Goal: Entertainment & Leisure: Consume media (video, audio)

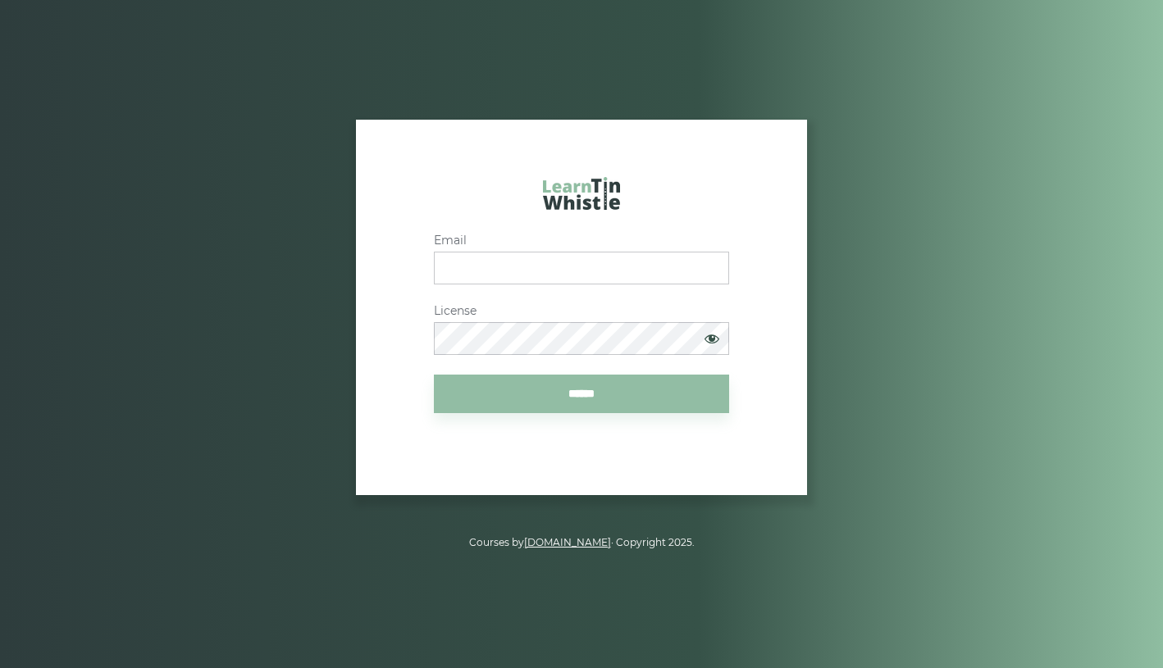
click at [554, 254] on input "Email" at bounding box center [581, 268] width 295 height 33
type input "**********"
click at [591, 413] on input "******" at bounding box center [581, 394] width 295 height 39
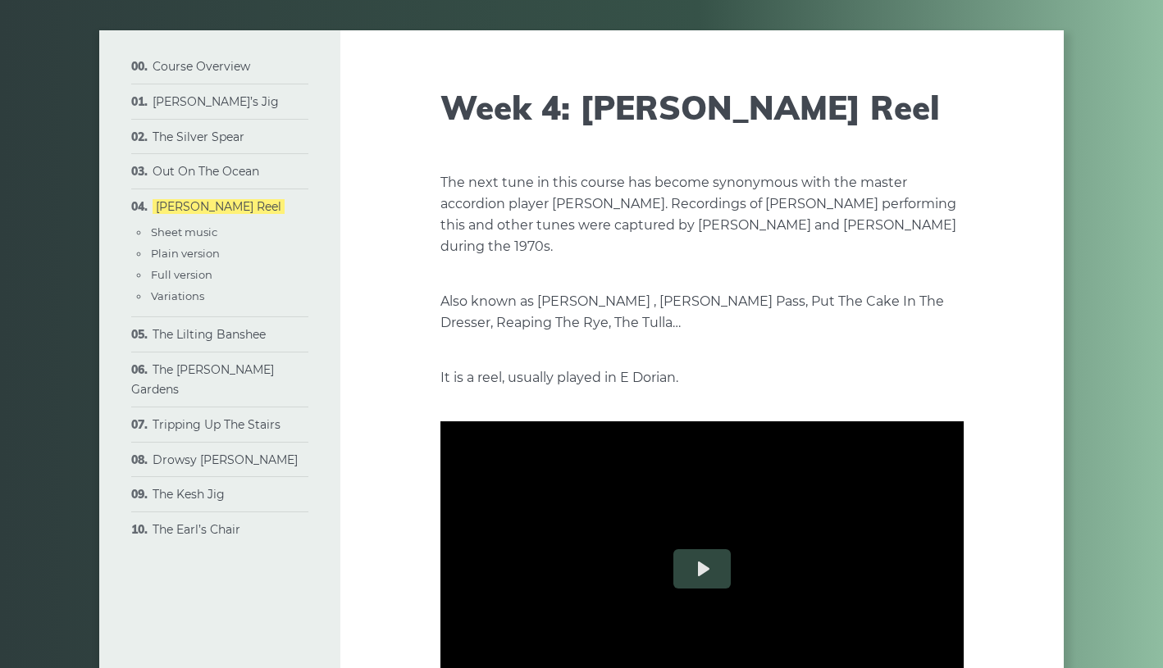
scroll to position [75, 0]
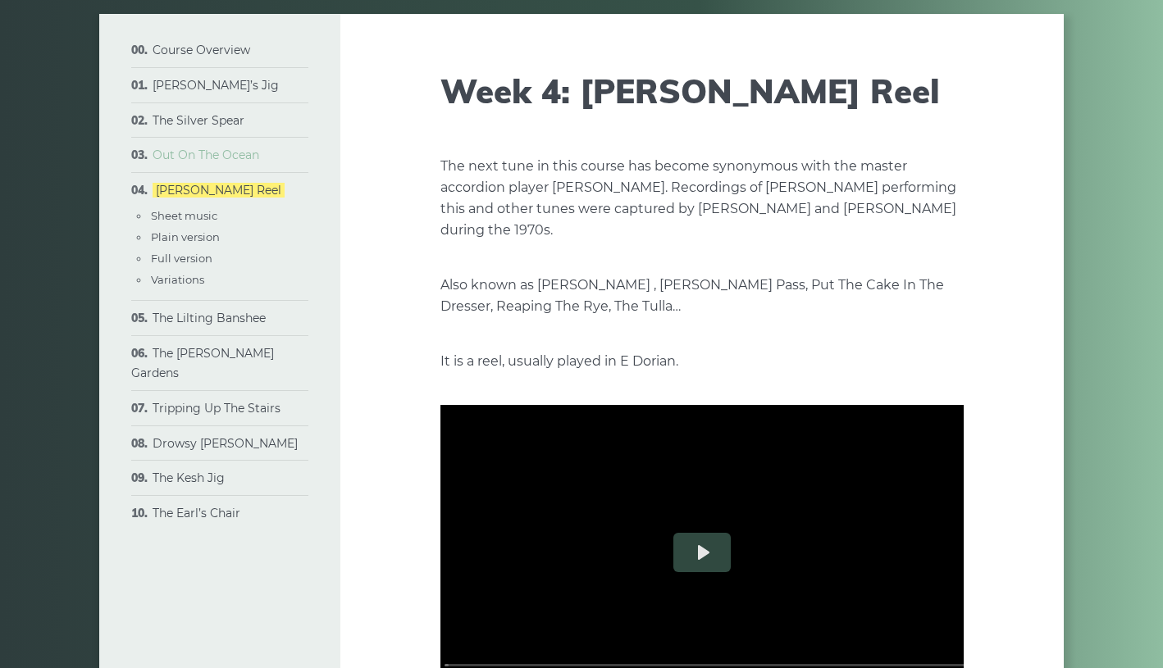
click at [228, 162] on link "Out On The Ocean" at bounding box center [206, 155] width 107 height 15
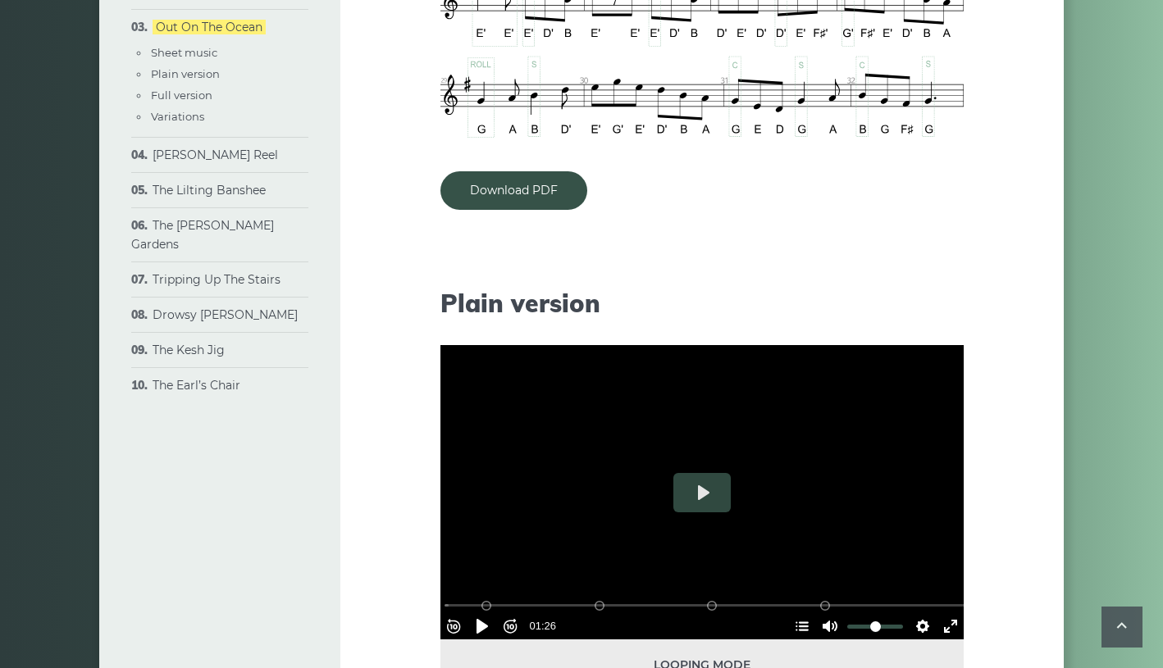
scroll to position [1468, 0]
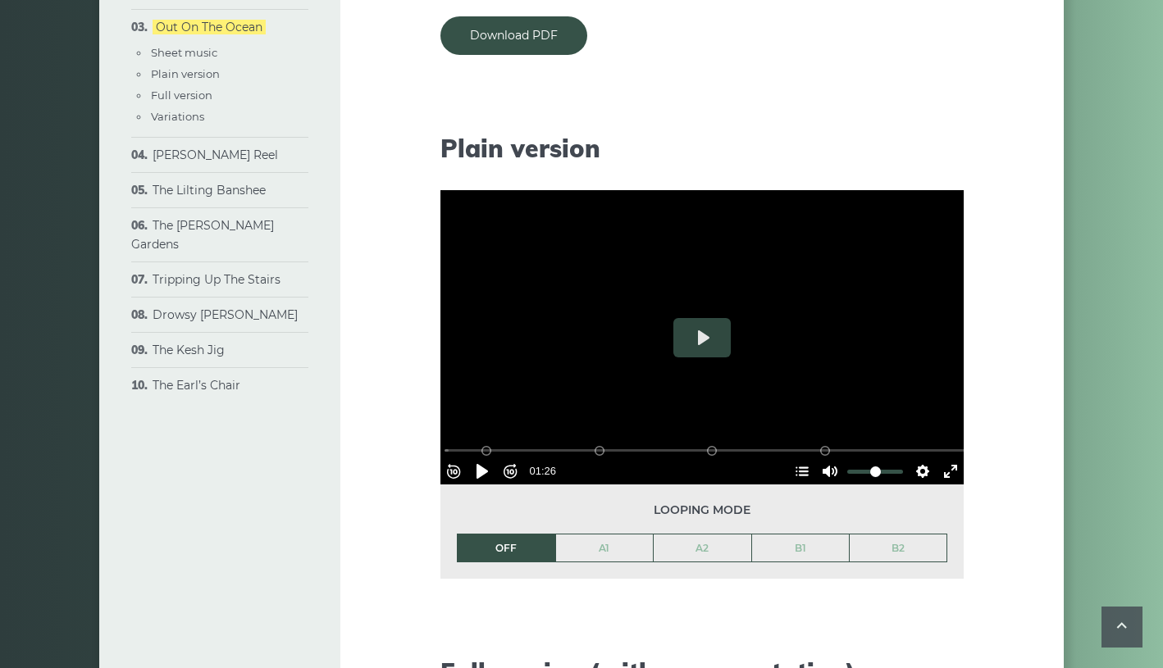
click at [208, 263] on li "The Sally Gardens Sheet music Plain version Full version Variations" at bounding box center [219, 235] width 177 height 55
click at [217, 253] on link "The [PERSON_NAME] Gardens" at bounding box center [202, 235] width 143 height 34
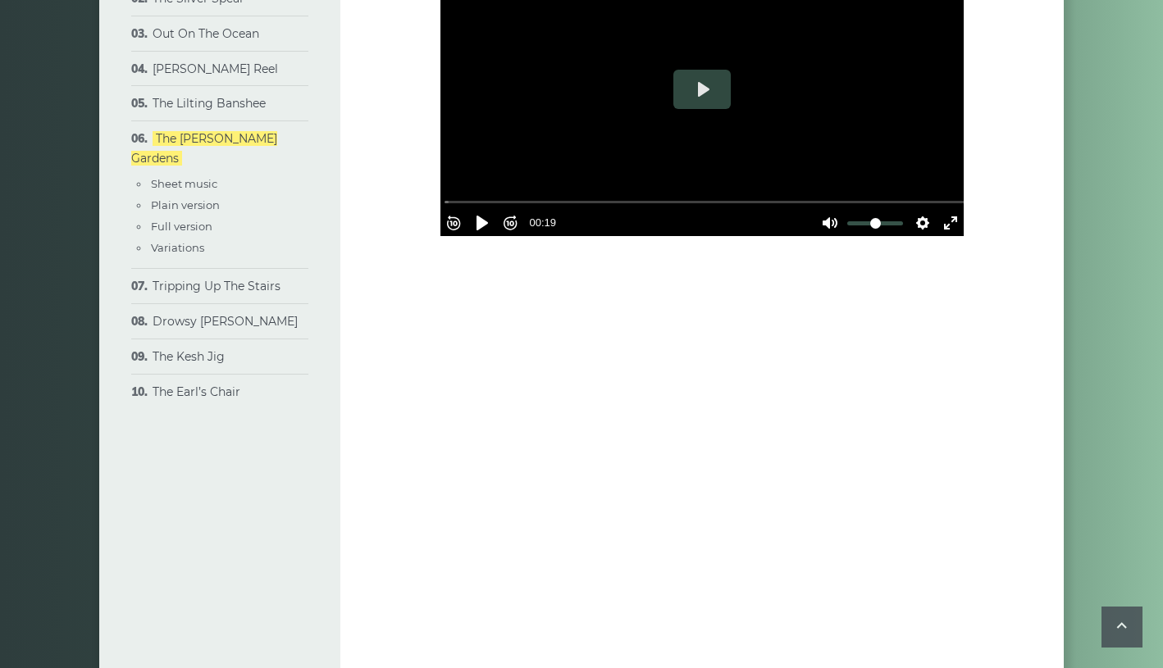
scroll to position [3641, 0]
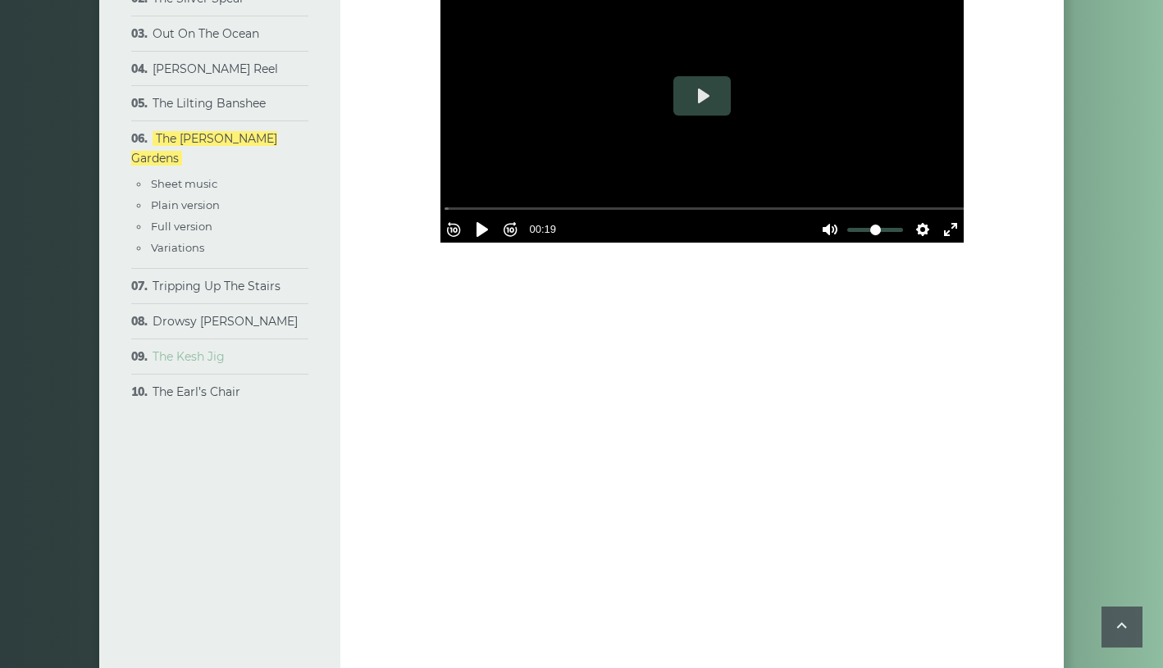
click at [225, 364] on link "The Kesh Jig" at bounding box center [189, 356] width 72 height 15
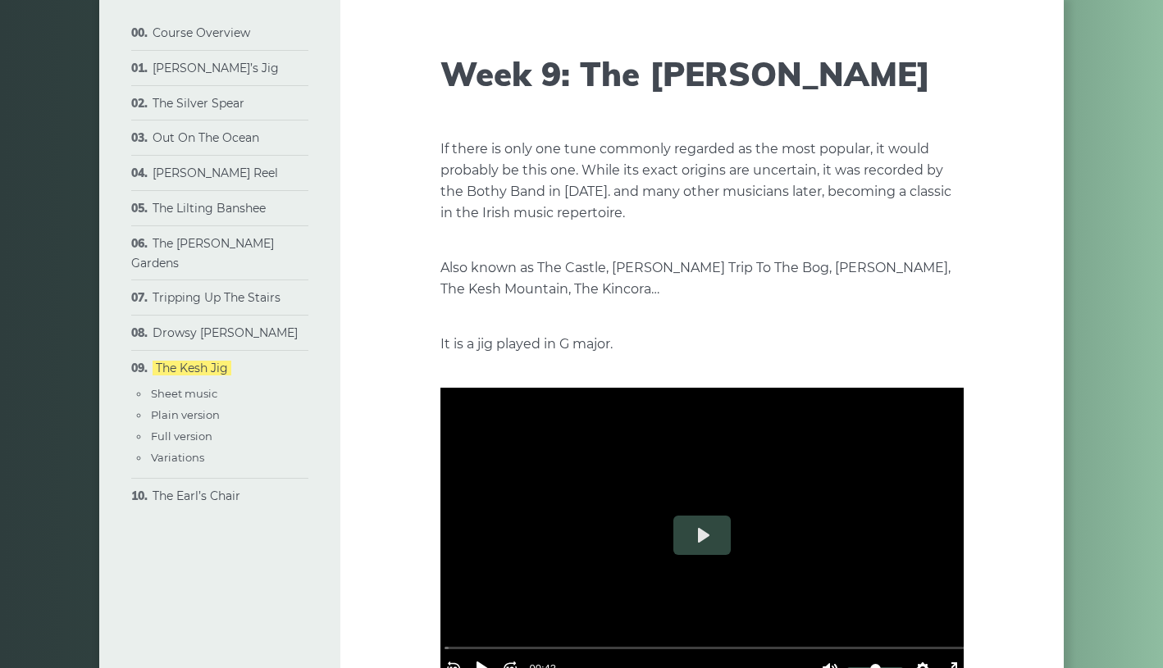
scroll to position [43, 0]
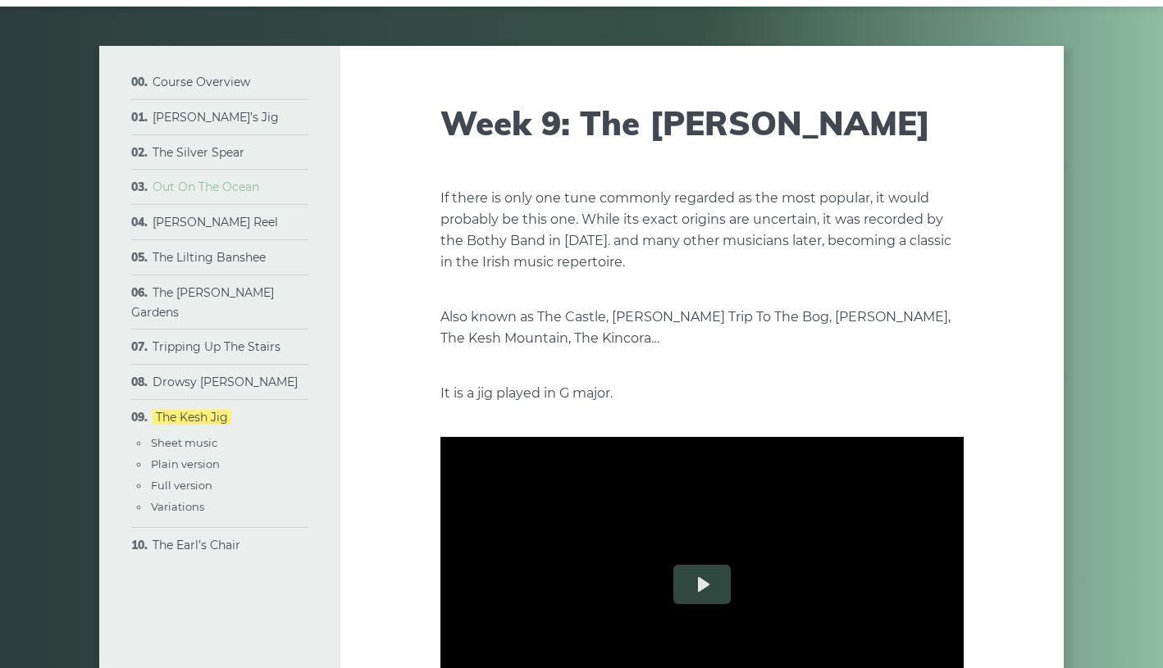
click at [230, 194] on link "Out On The Ocean" at bounding box center [206, 187] width 107 height 15
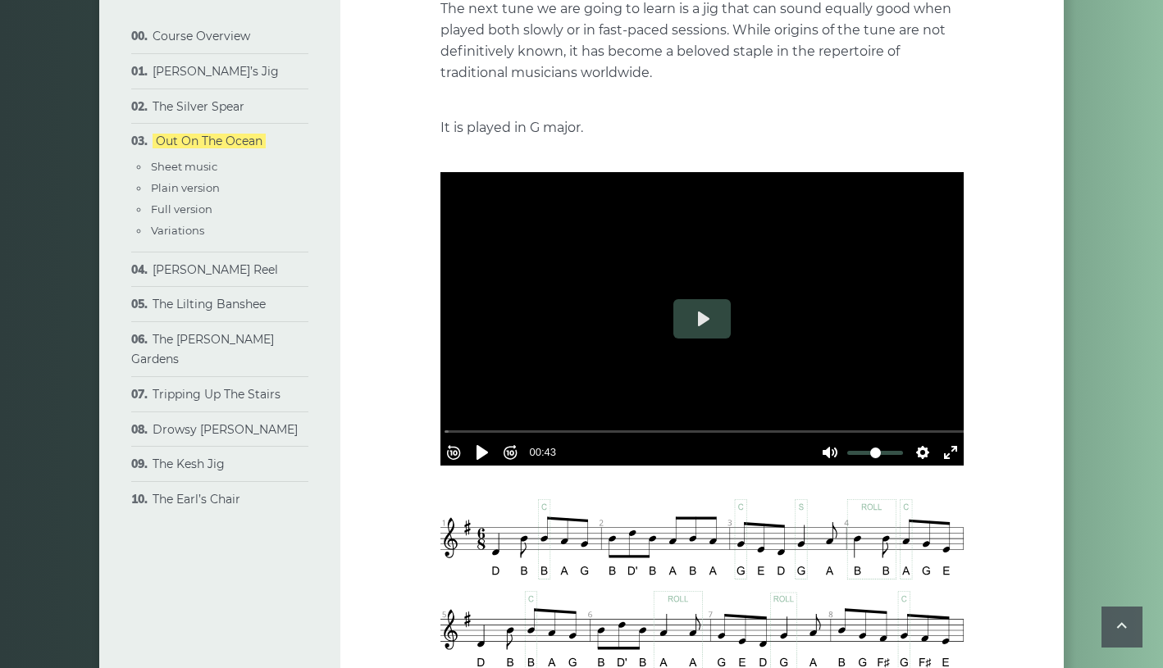
scroll to position [225, 0]
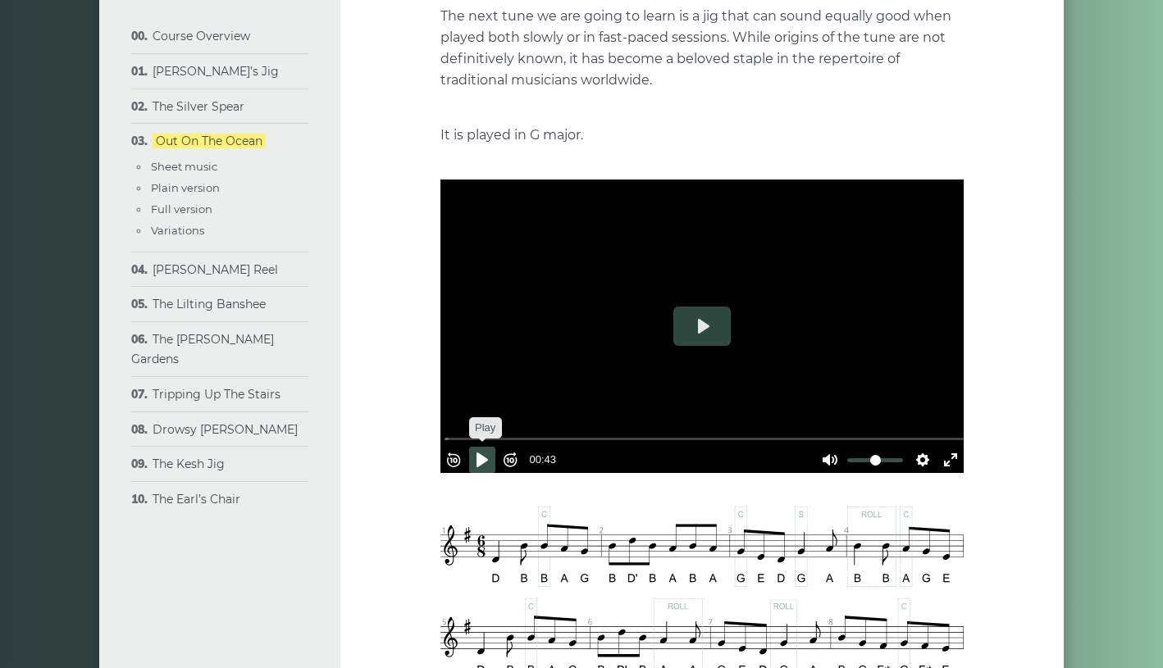
click at [490, 473] on button "Pause Play" at bounding box center [482, 460] width 26 height 26
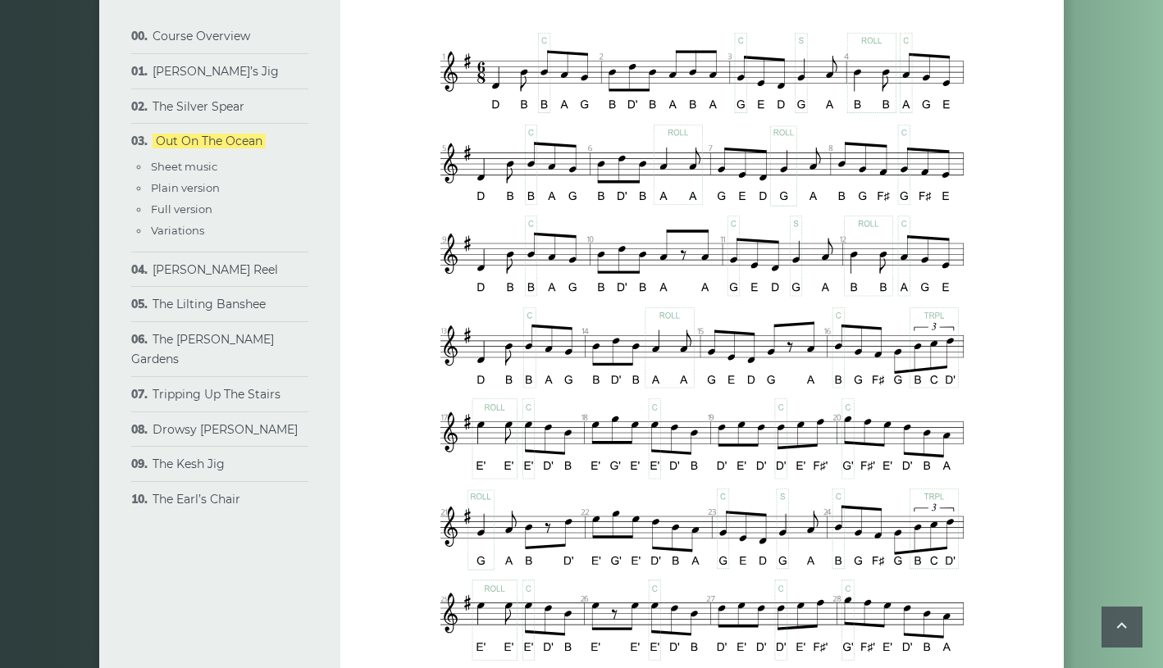
scroll to position [663, 0]
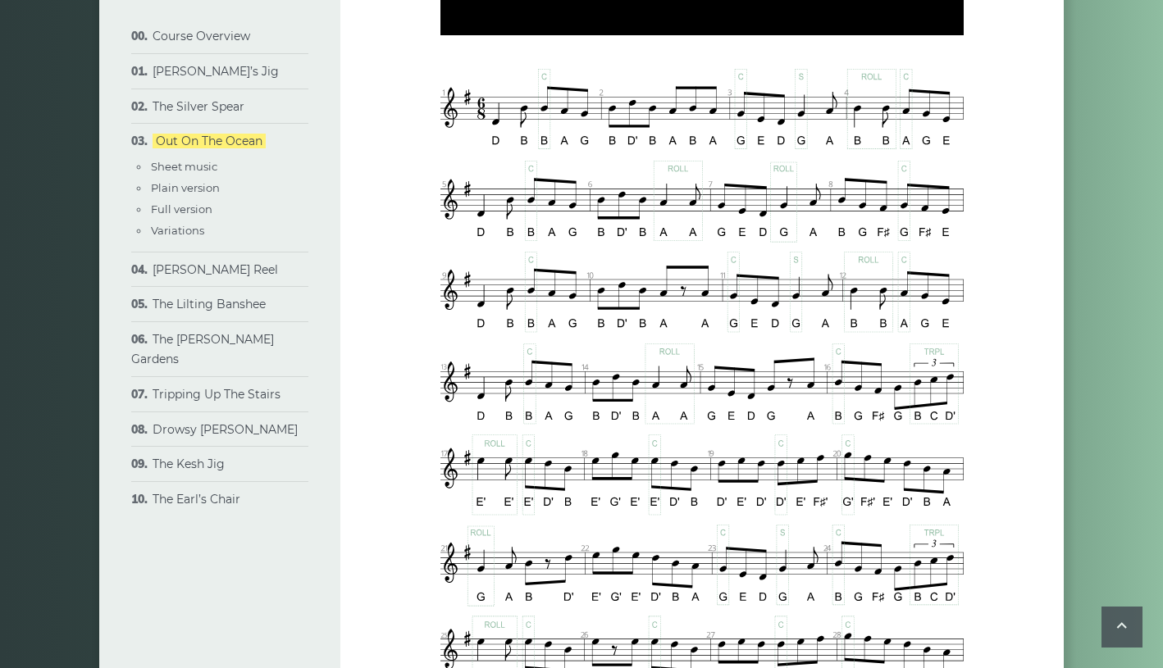
type input "***"
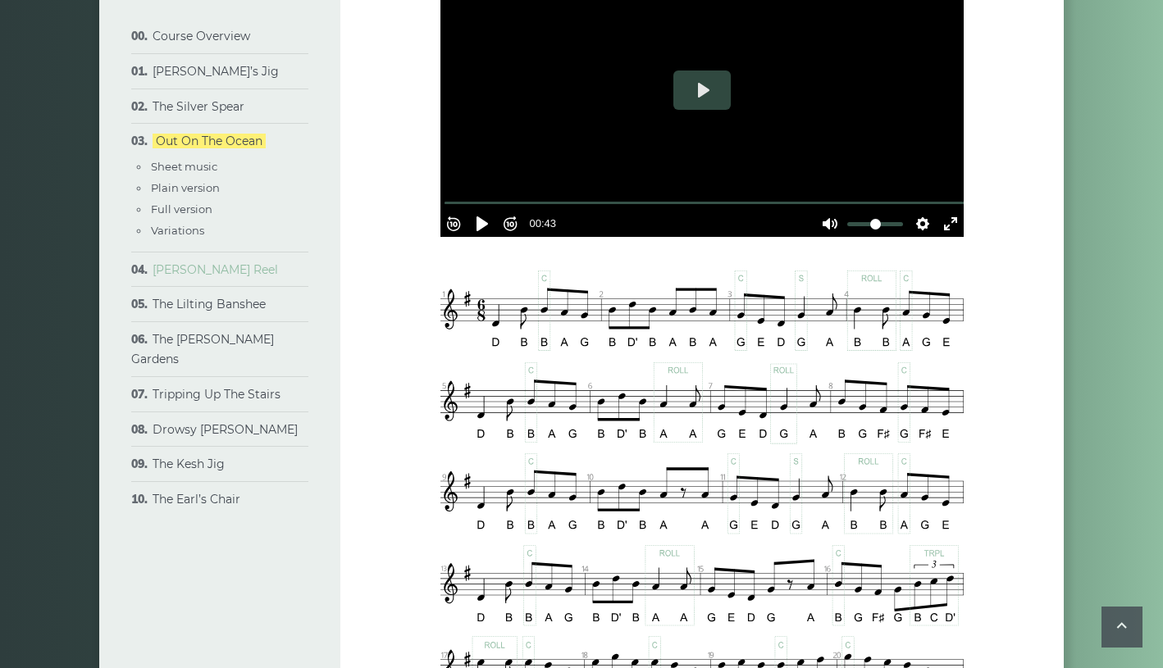
scroll to position [458, 0]
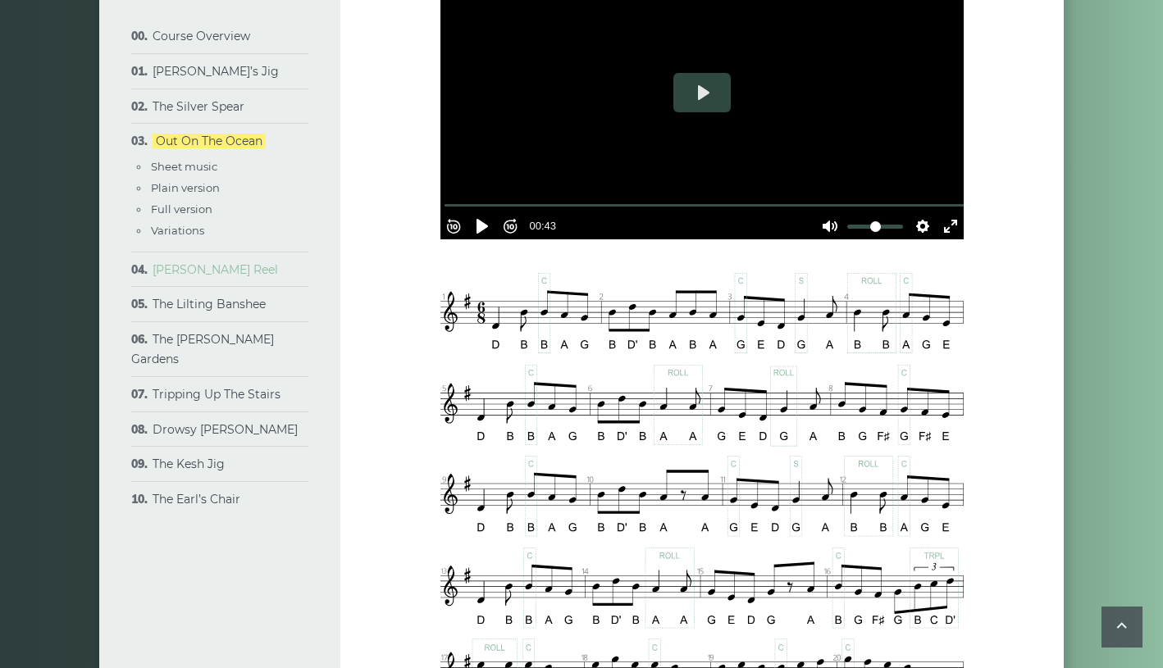
click at [267, 277] on link "[PERSON_NAME] Reel" at bounding box center [215, 269] width 125 height 15
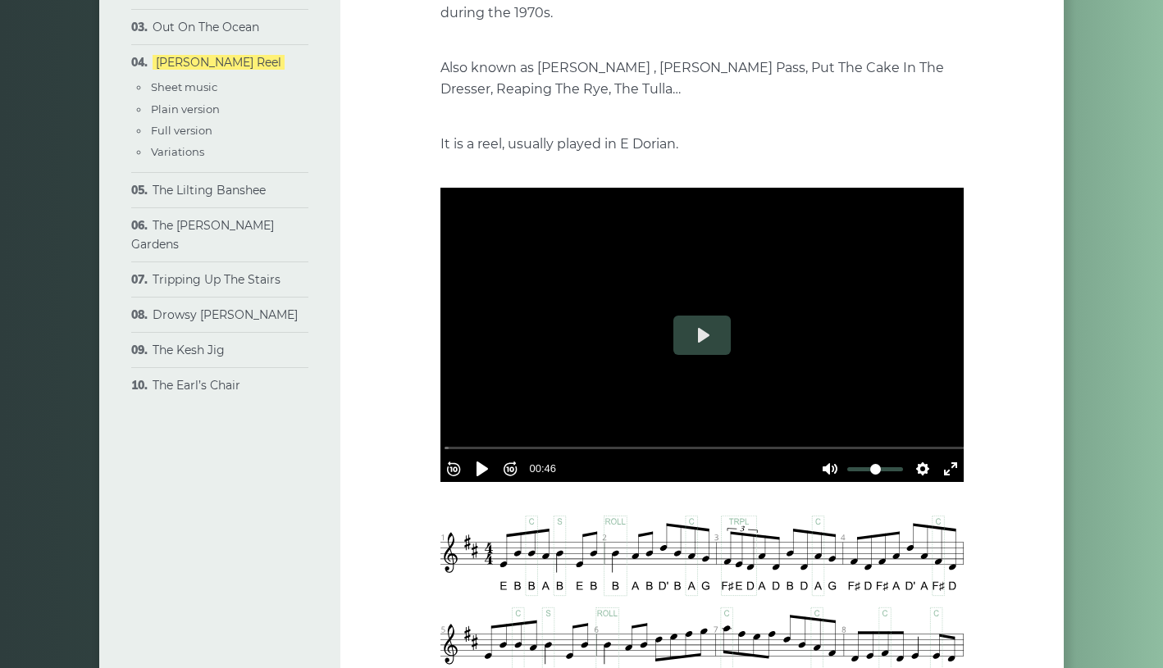
scroll to position [303, 0]
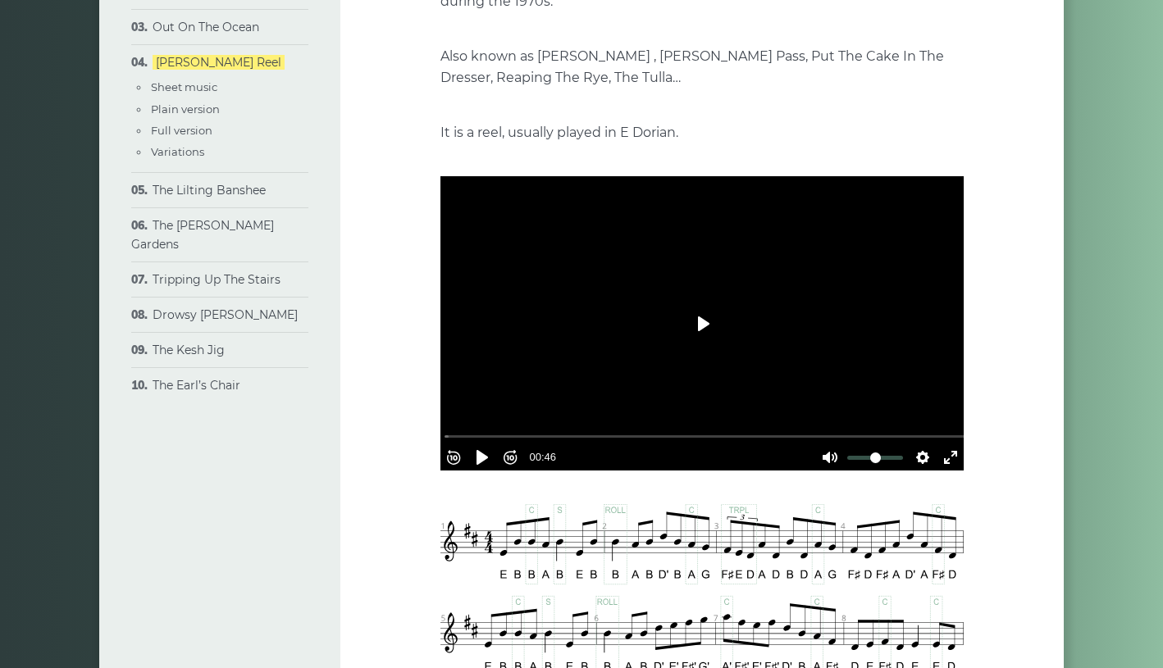
click at [703, 344] on button "Play" at bounding box center [701, 323] width 57 height 39
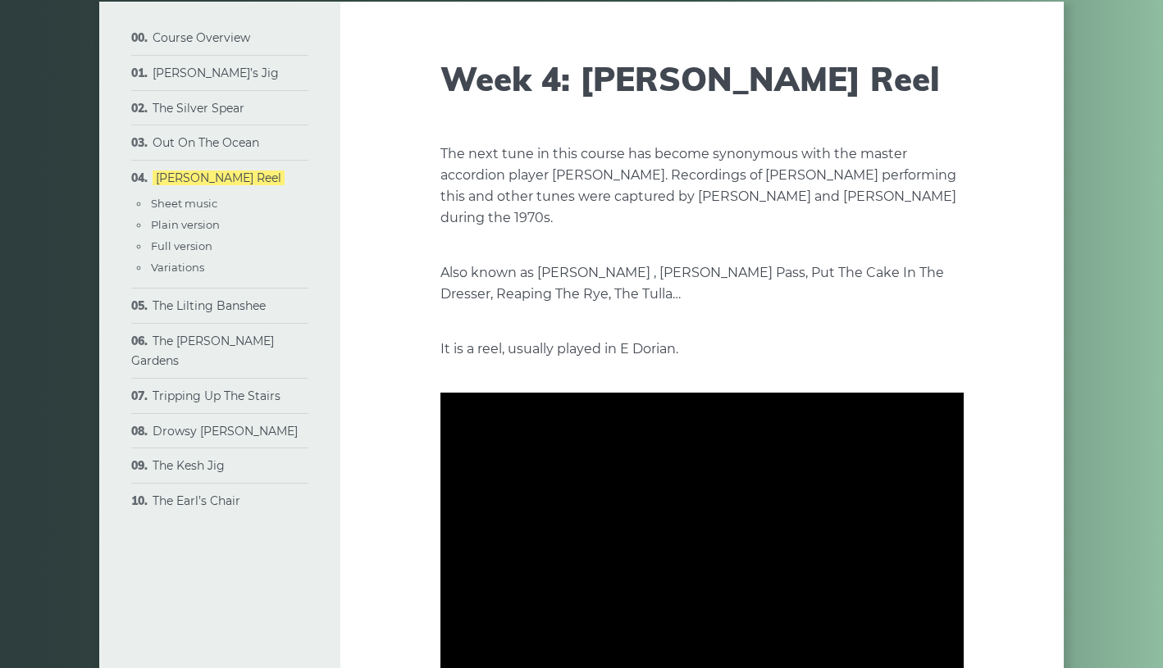
scroll to position [66, 0]
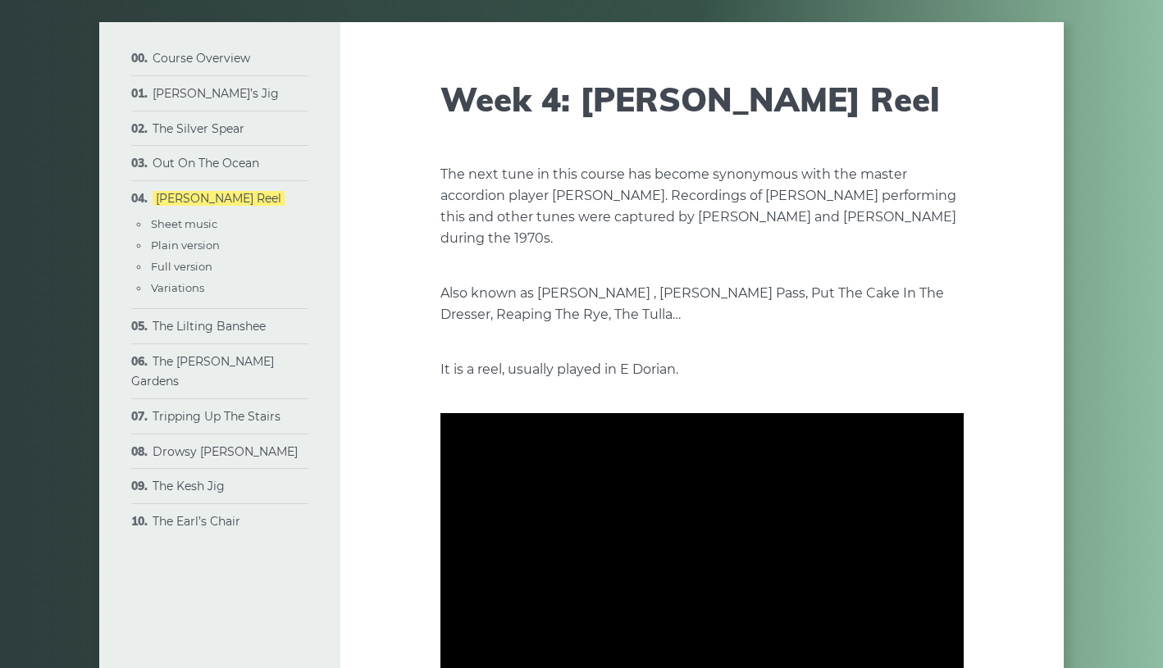
type input "***"
click at [206, 101] on link "[PERSON_NAME]’s Jig" at bounding box center [216, 93] width 126 height 15
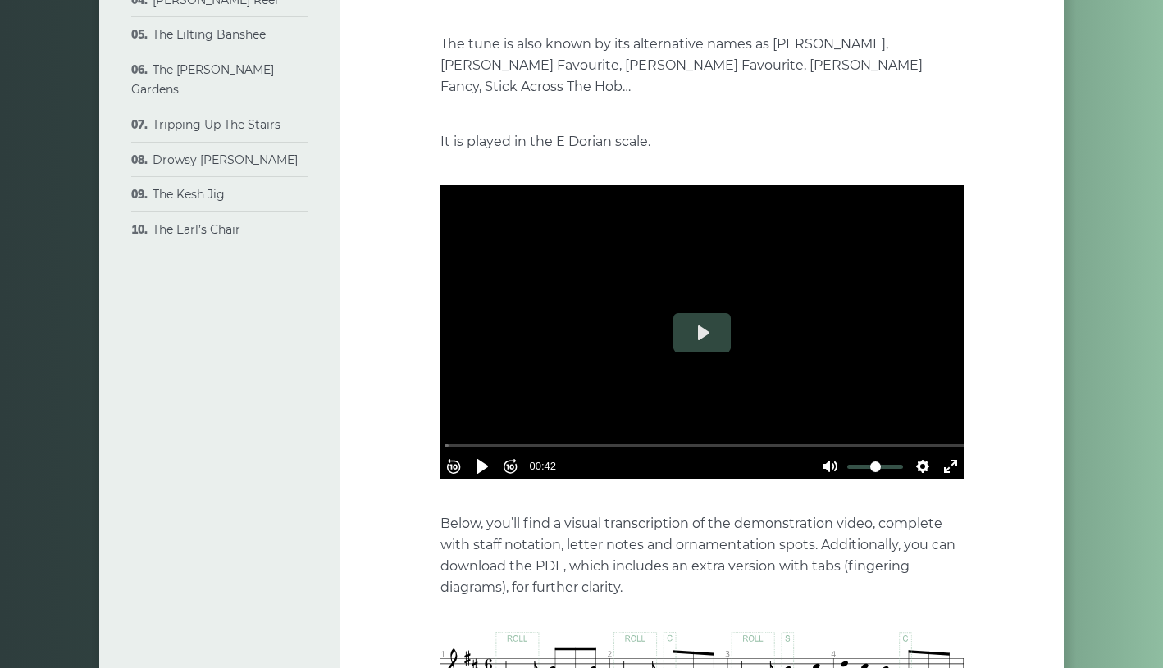
scroll to position [360, 0]
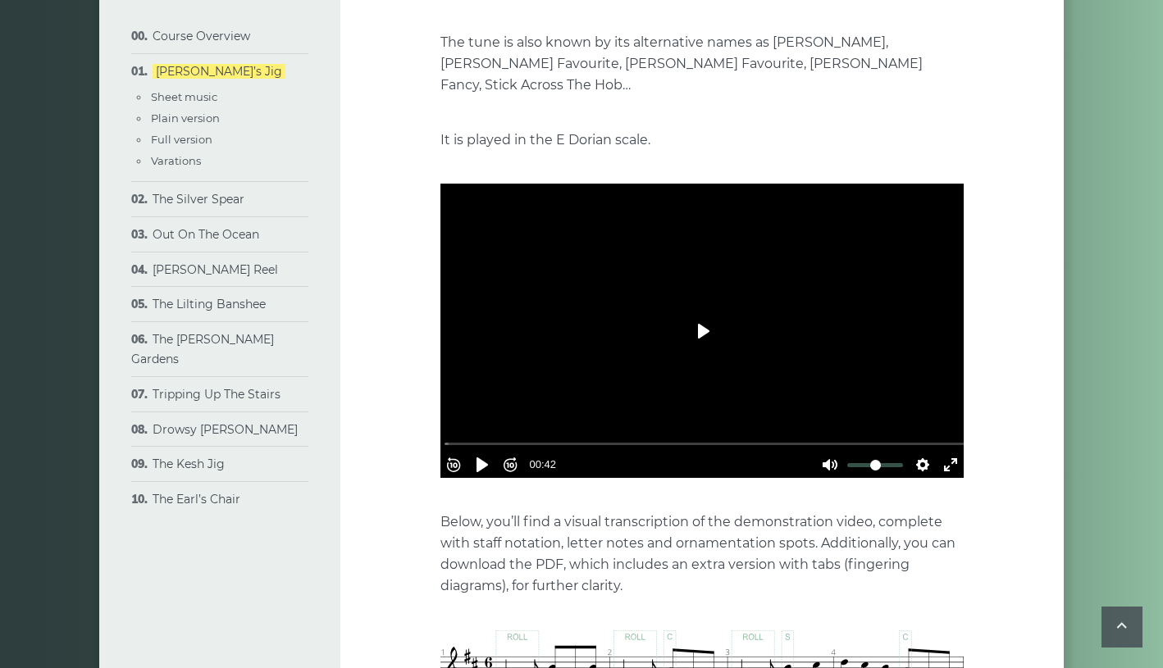
click at [700, 351] on button "Play" at bounding box center [701, 331] width 57 height 39
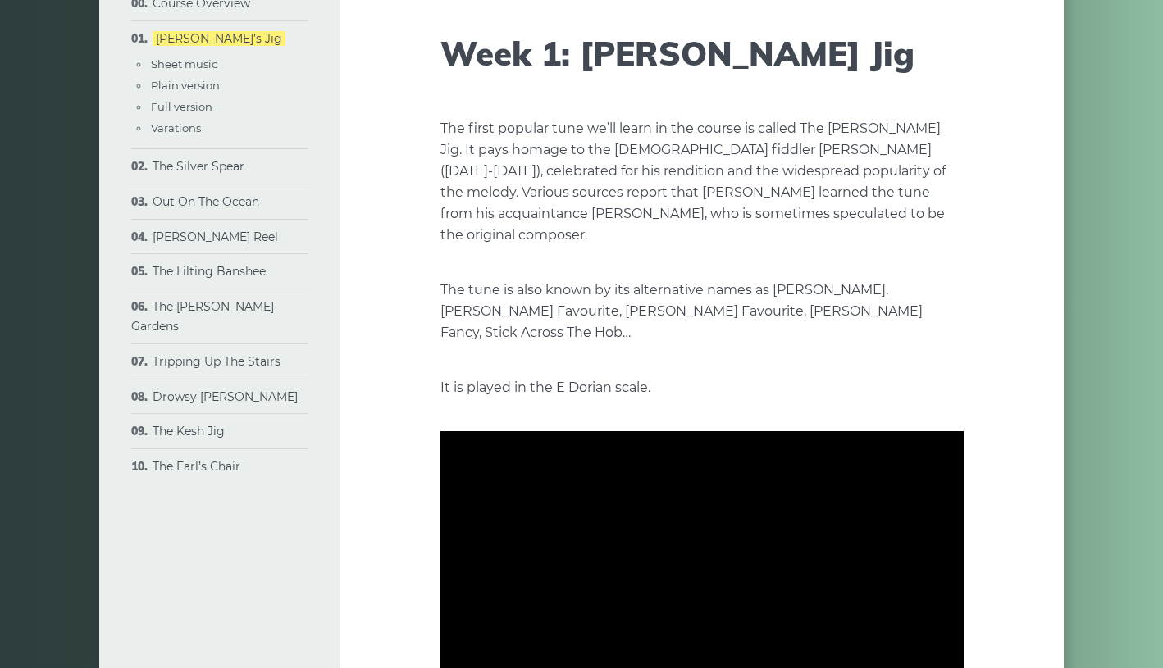
scroll to position [125, 0]
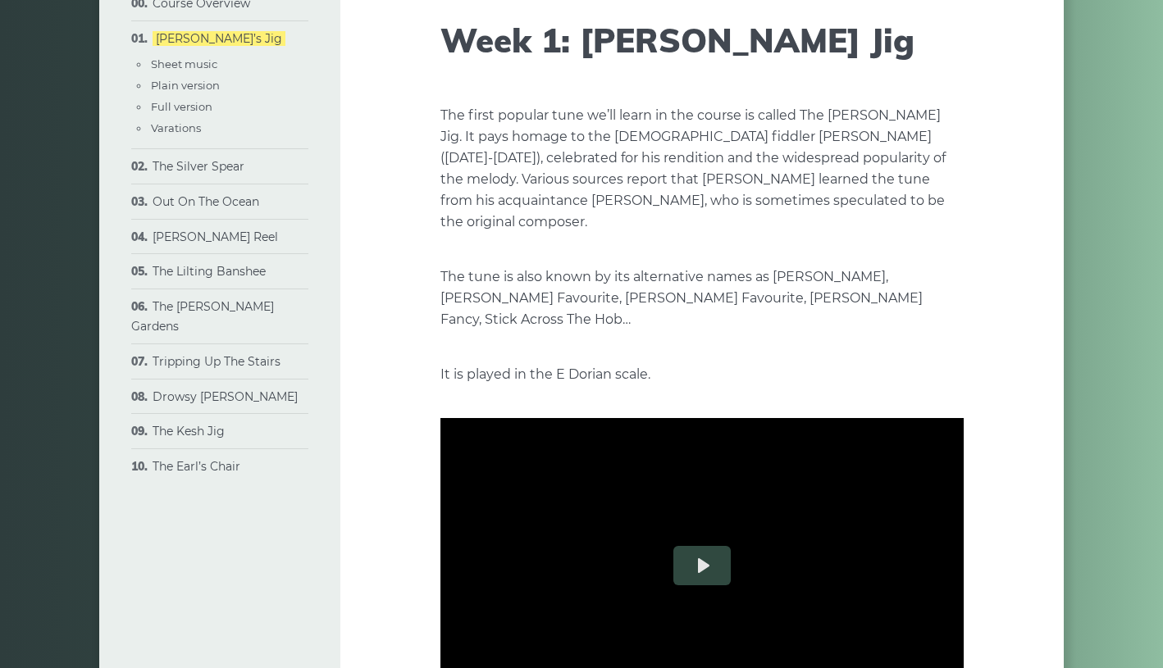
type input "***"
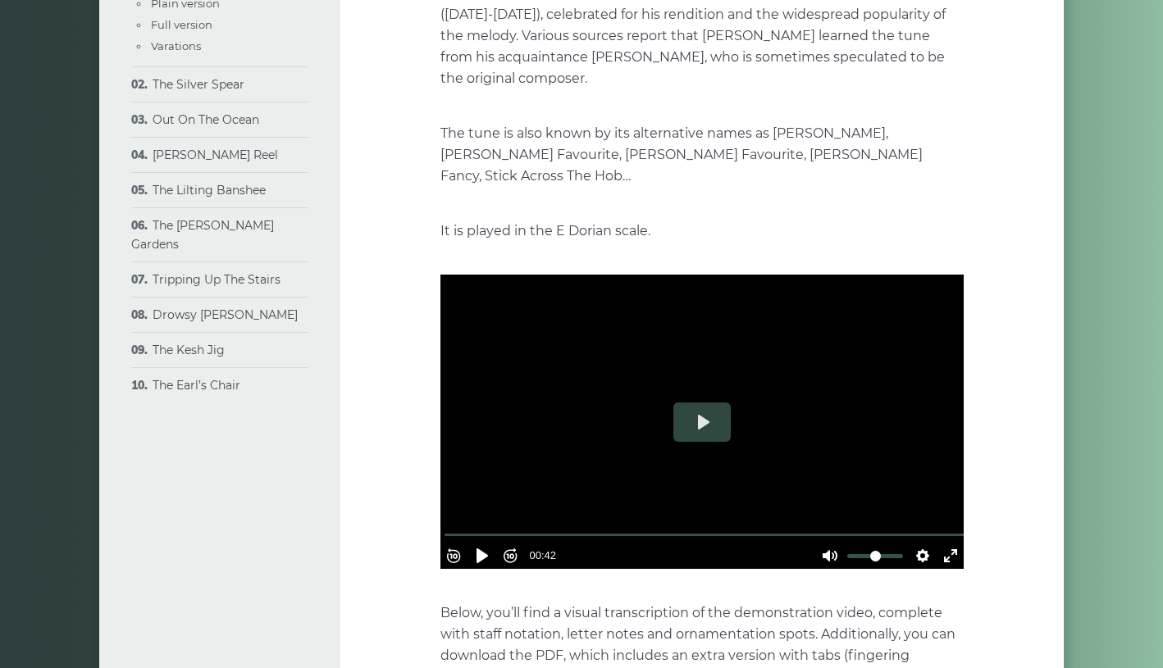
scroll to position [292, 0]
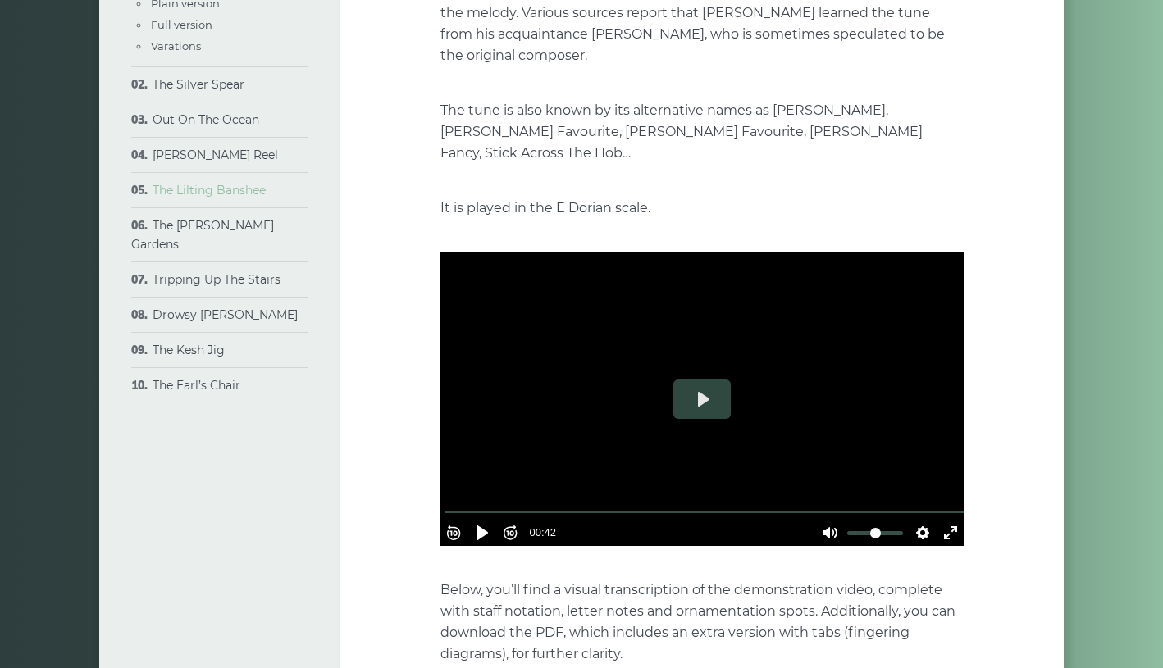
click at [179, 198] on link "The Lilting Banshee" at bounding box center [209, 190] width 113 height 15
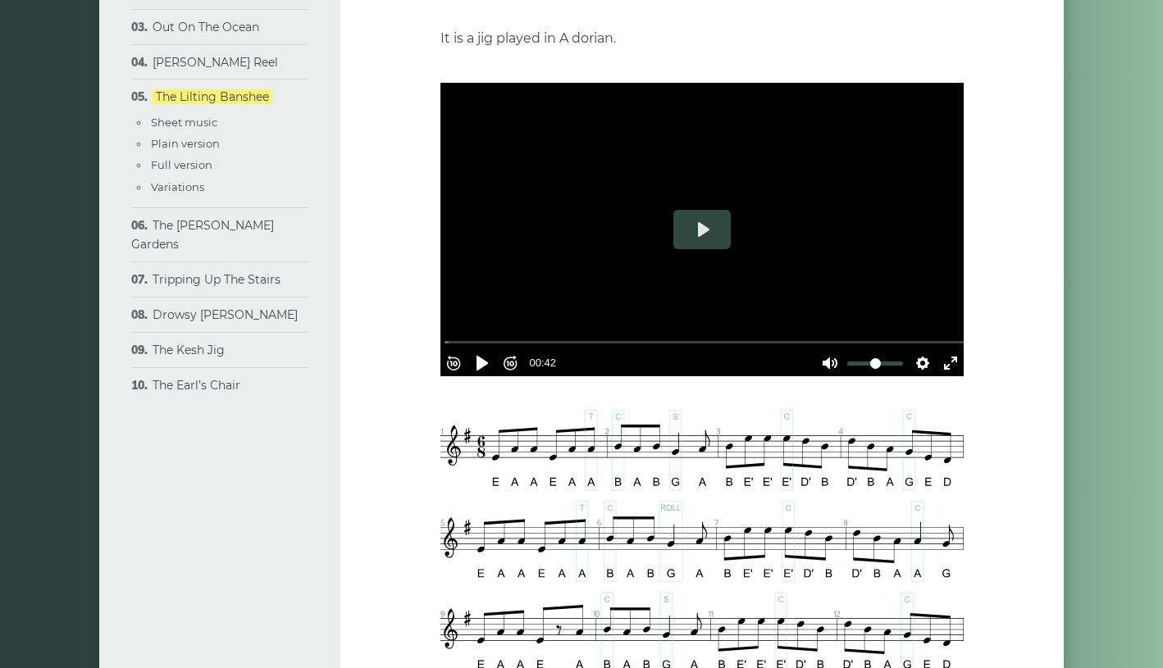
scroll to position [417, 0]
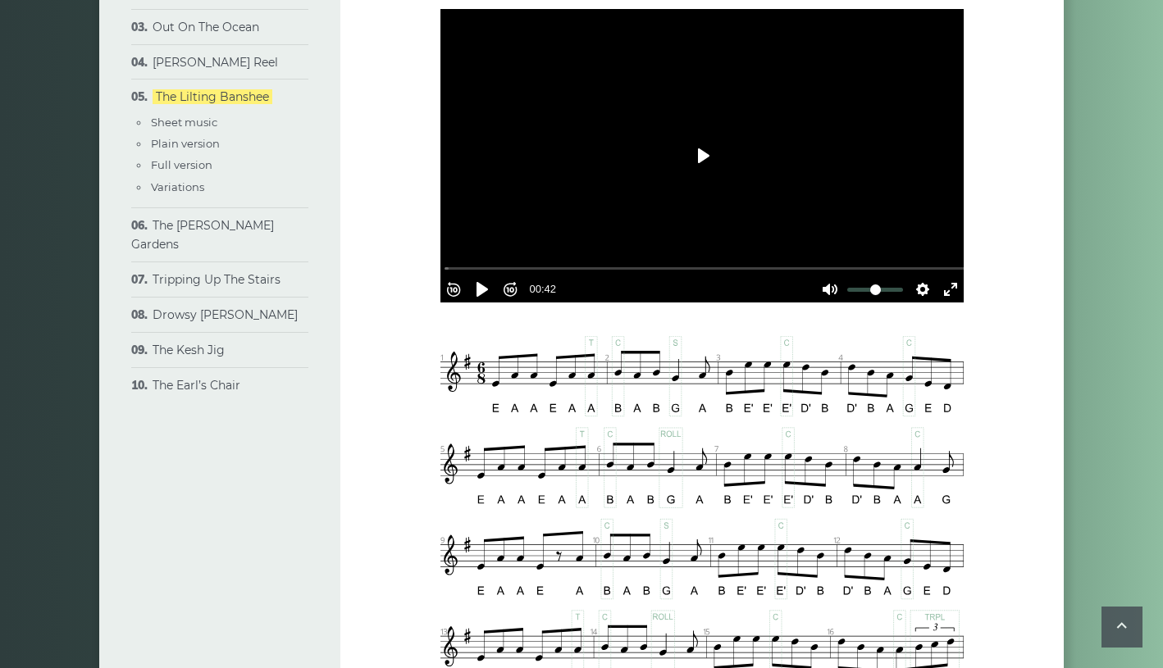
click at [696, 176] on button "Play" at bounding box center [701, 155] width 57 height 39
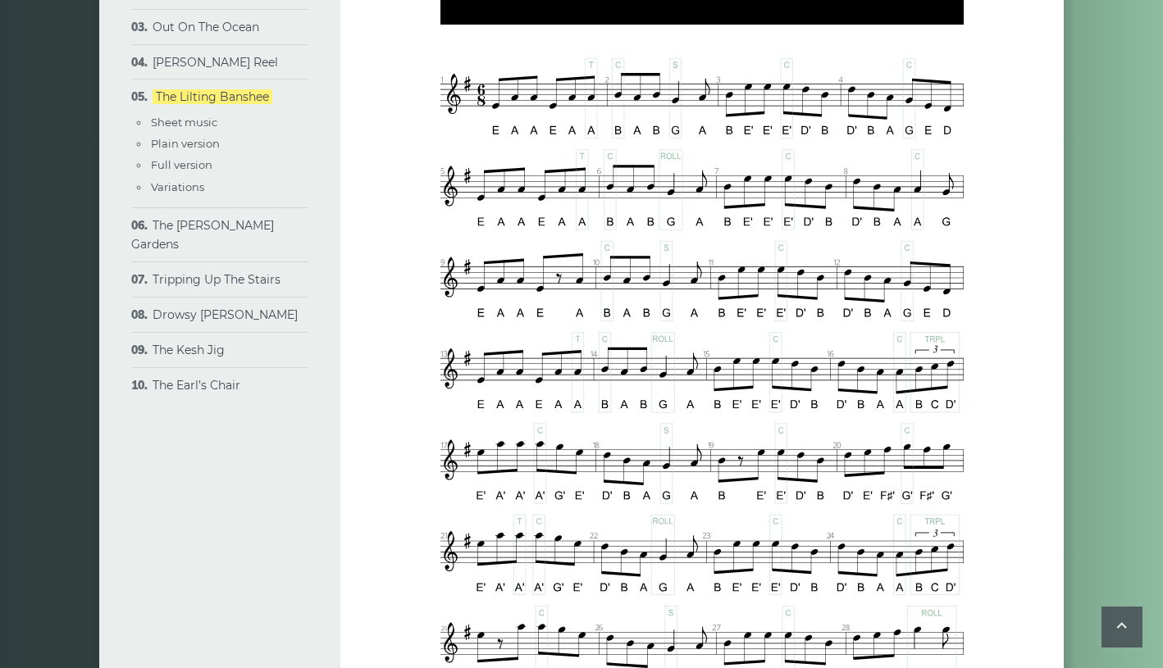
scroll to position [728, 0]
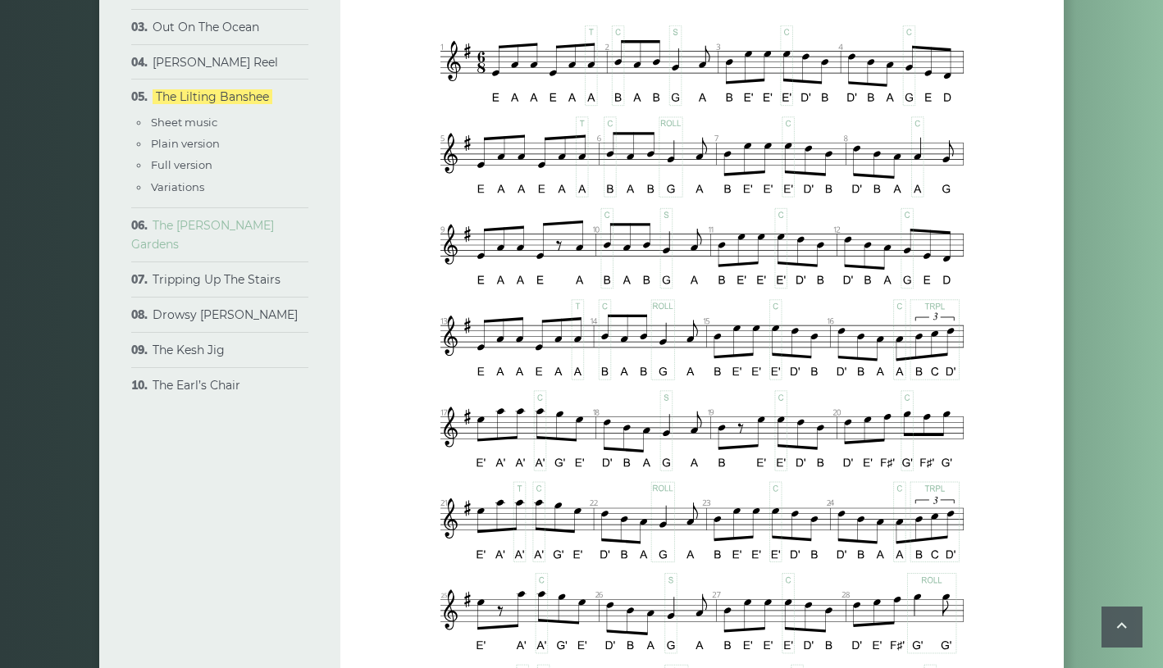
click at [216, 253] on link "The [PERSON_NAME] Gardens" at bounding box center [202, 235] width 143 height 34
type input "****"
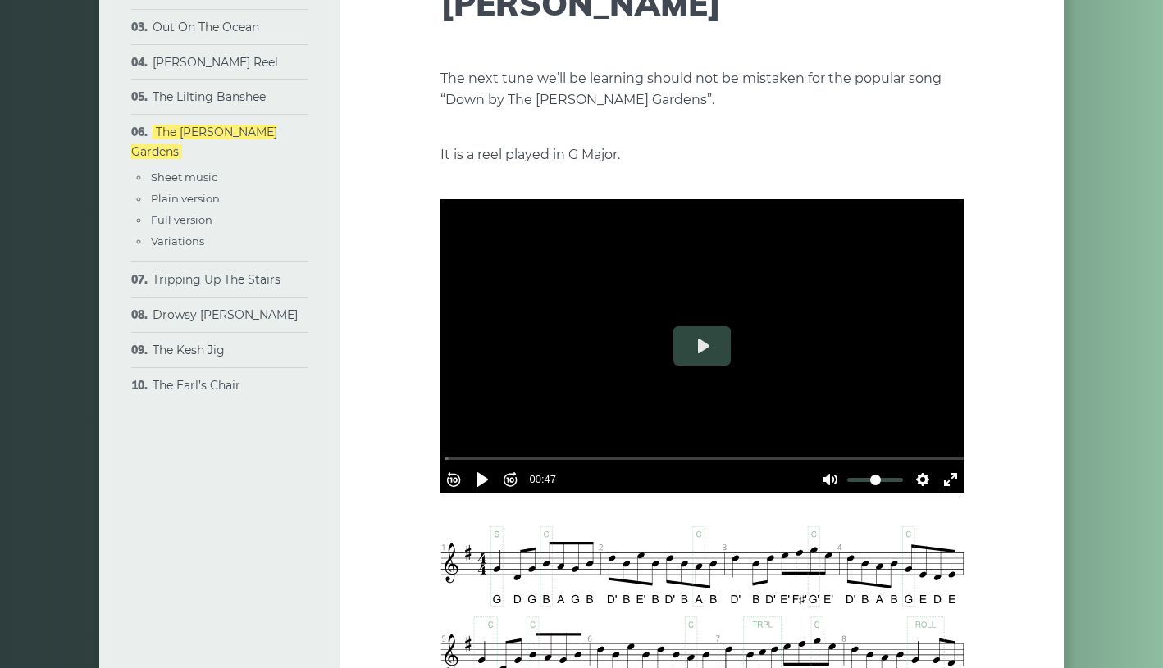
scroll to position [261, 0]
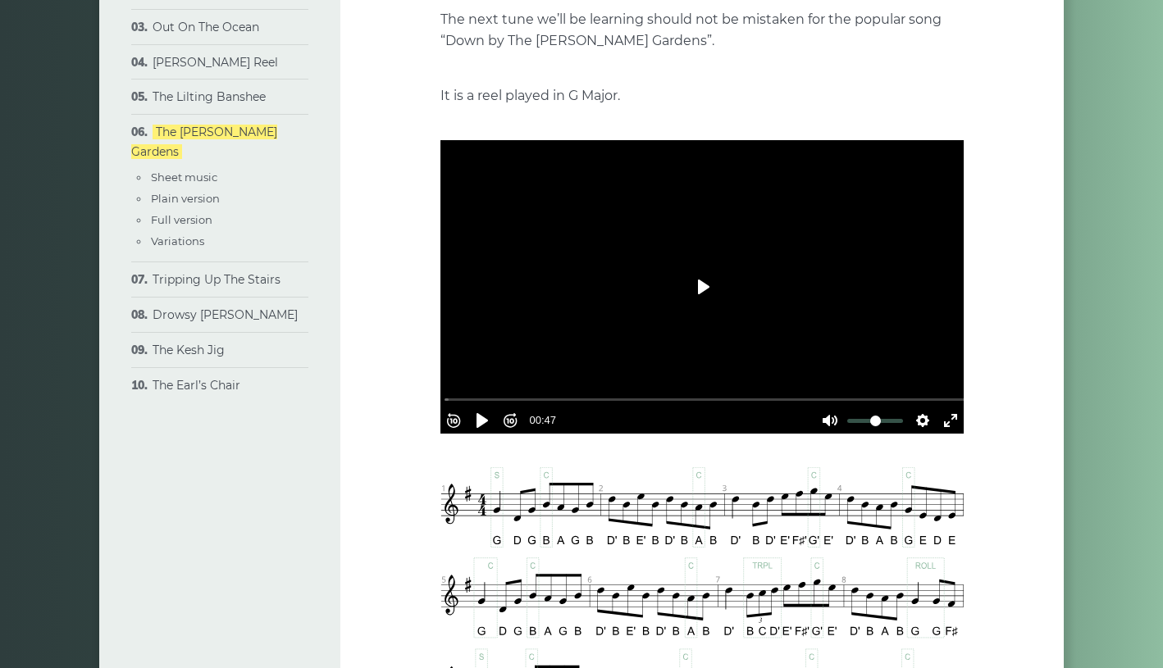
click at [705, 307] on button "Play" at bounding box center [701, 286] width 57 height 39
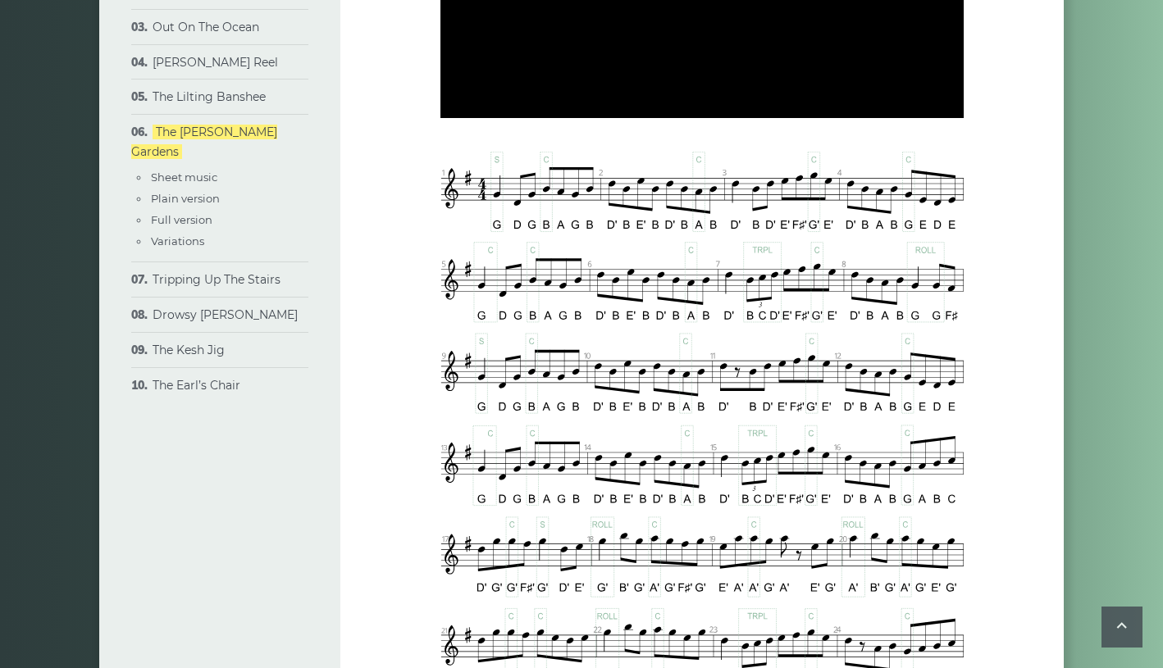
scroll to position [584, 0]
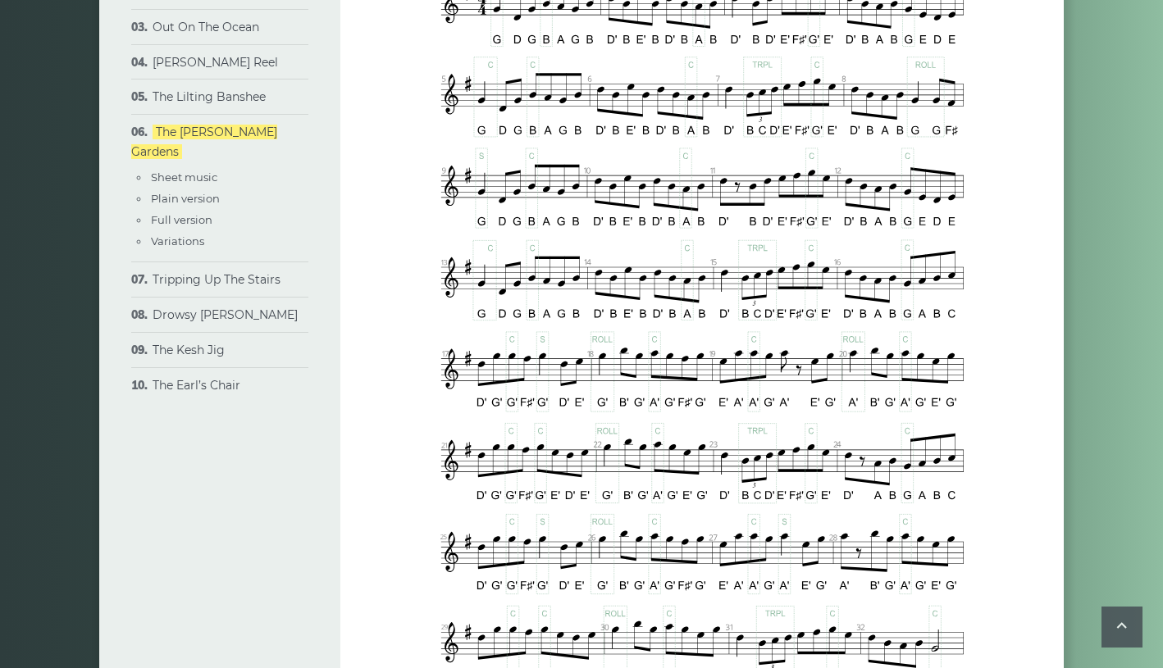
type input "*****"
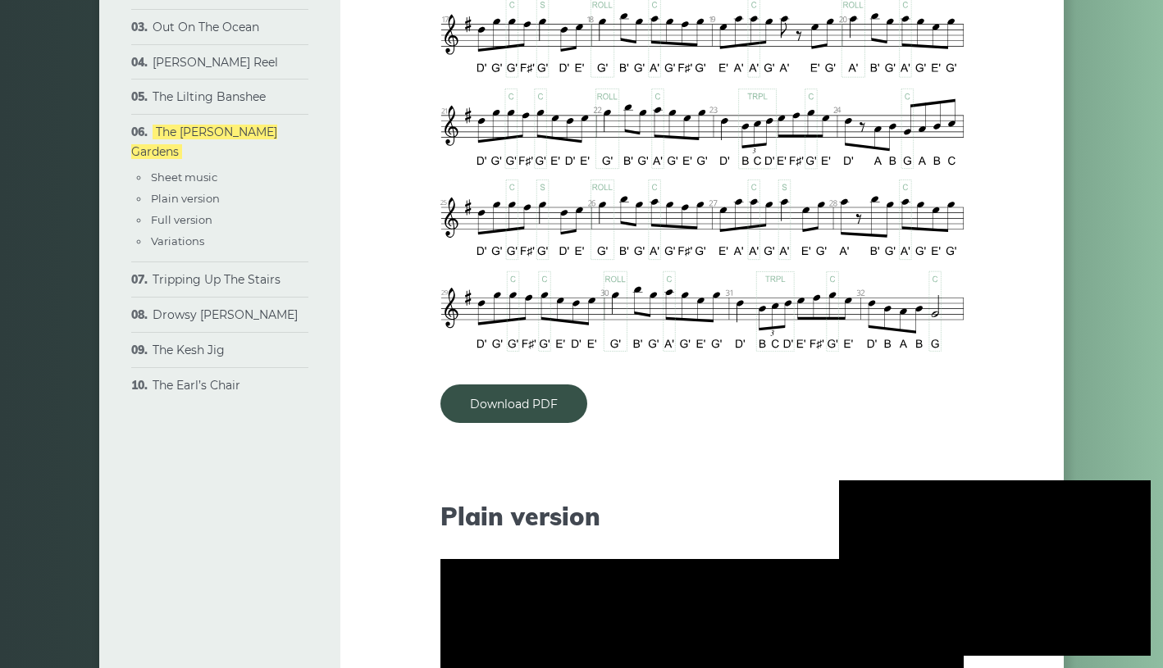
scroll to position [1135, 0]
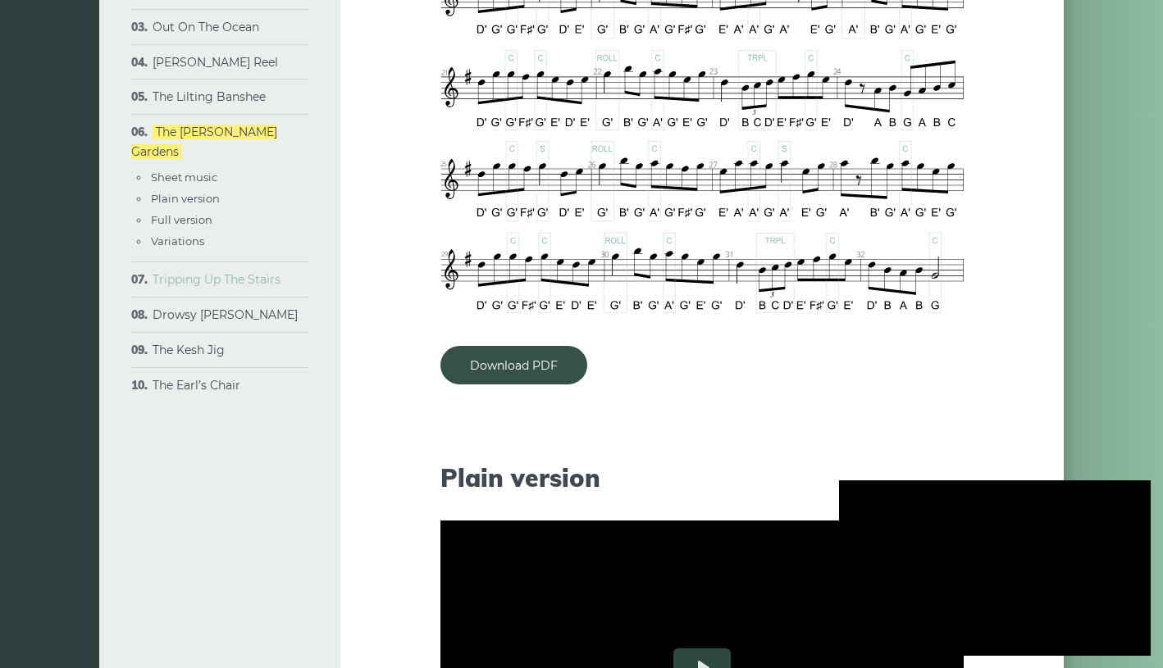
click at [281, 287] on link "Tripping Up The Stairs" at bounding box center [217, 279] width 128 height 15
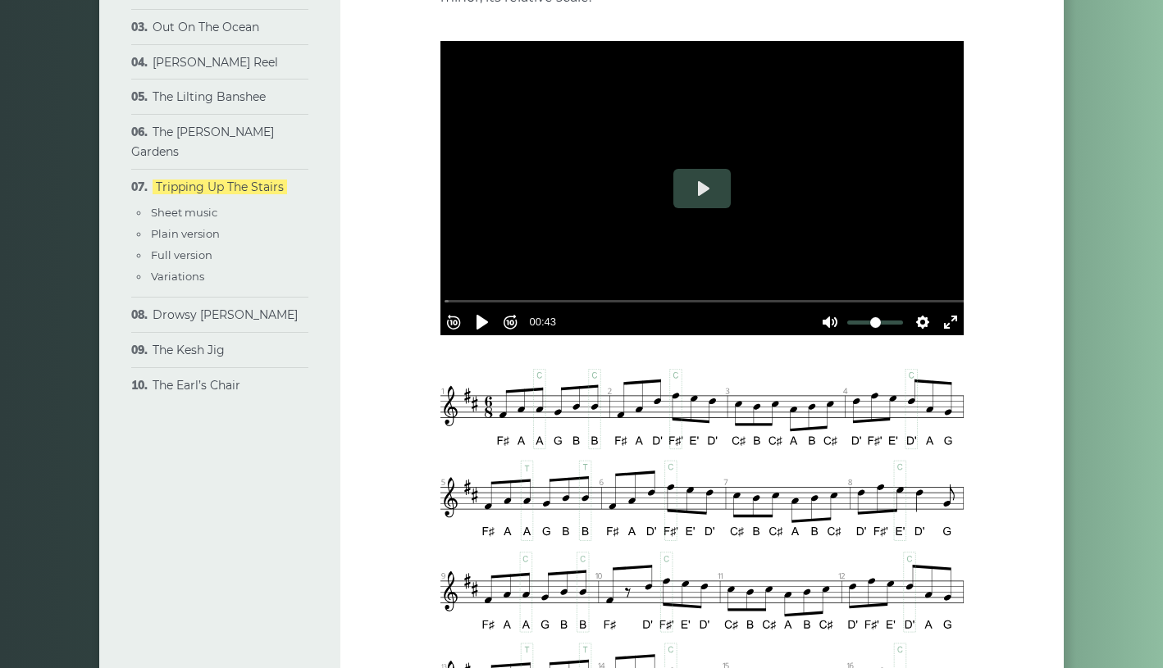
scroll to position [445, 0]
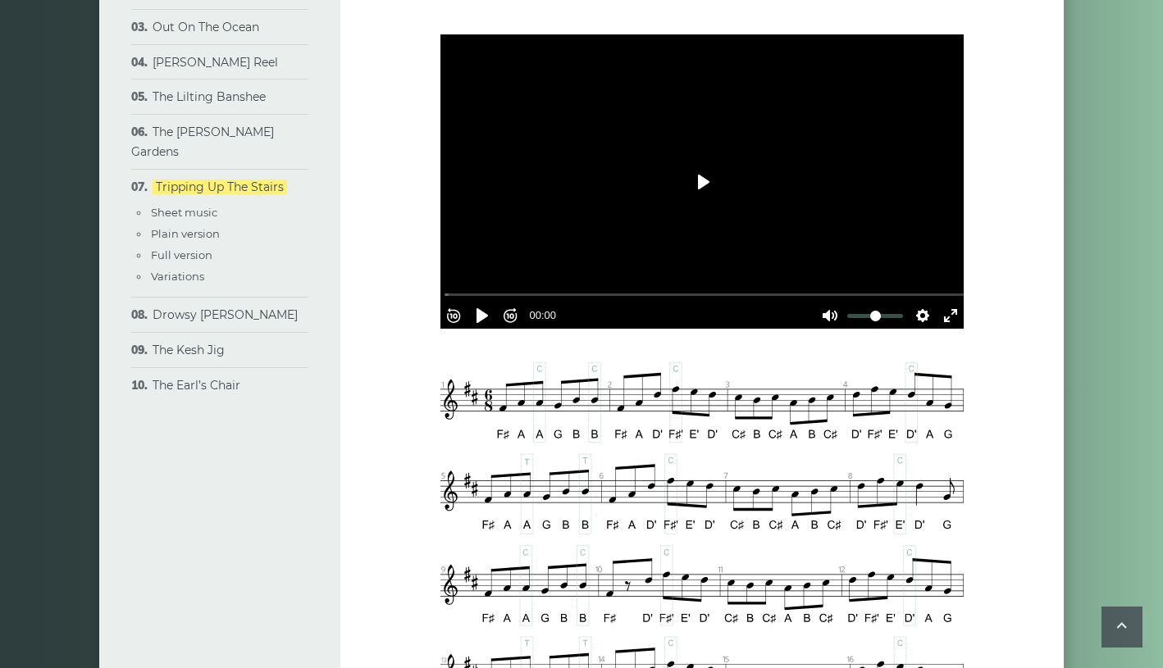
click at [687, 202] on button "Play" at bounding box center [701, 181] width 57 height 39
click at [705, 202] on button "Play" at bounding box center [701, 181] width 57 height 39
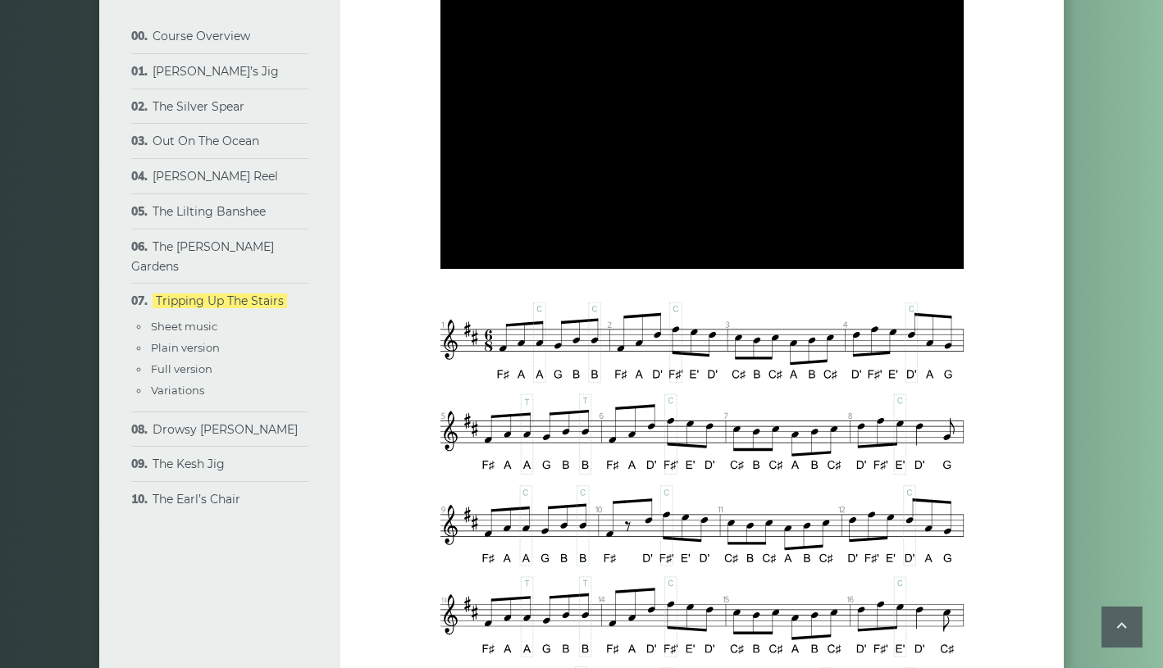
scroll to position [0, 0]
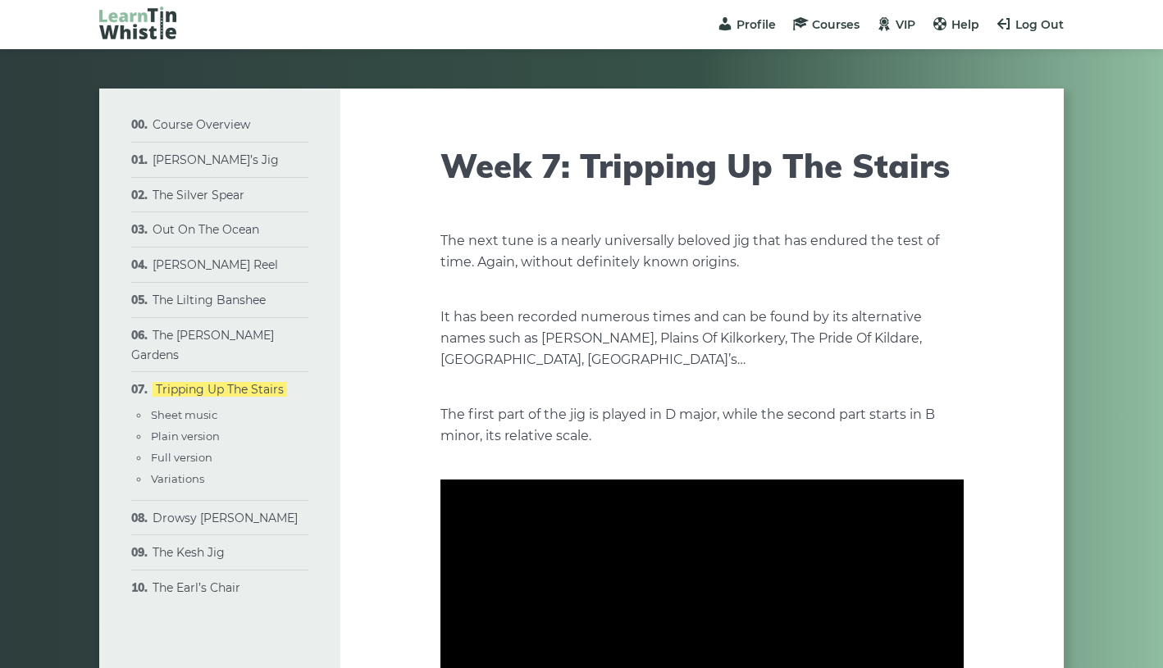
type input "***"
